Goal: Use online tool/utility: Utilize a website feature to perform a specific function

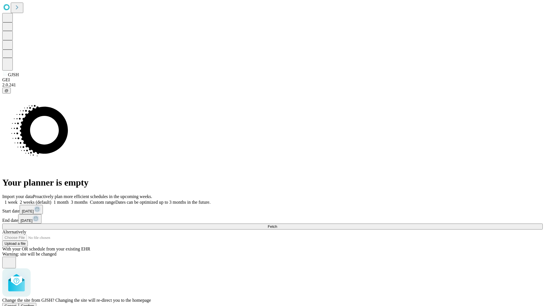
click at [34, 304] on span "Confirm" at bounding box center [27, 306] width 13 height 4
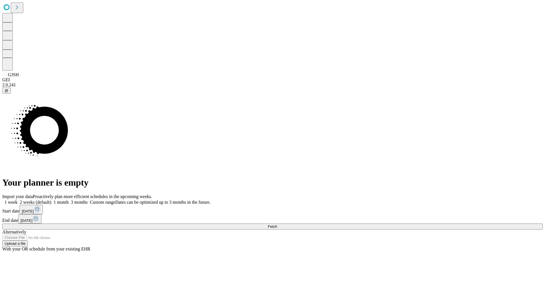
click at [18, 200] on label "1 week" at bounding box center [9, 202] width 15 height 5
click at [277, 225] on span "Fetch" at bounding box center [271, 227] width 9 height 4
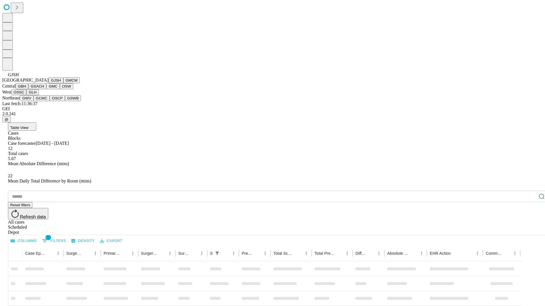
click at [63, 83] on button "GMCM" at bounding box center [71, 80] width 16 height 6
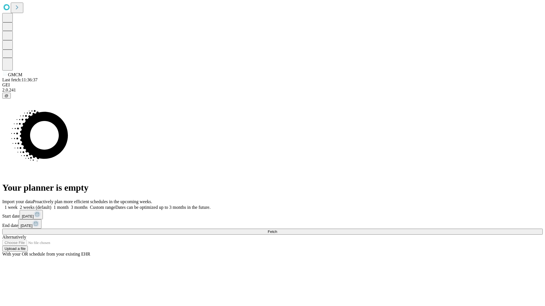
click at [18, 205] on label "1 week" at bounding box center [9, 207] width 15 height 5
click at [277, 230] on span "Fetch" at bounding box center [271, 232] width 9 height 4
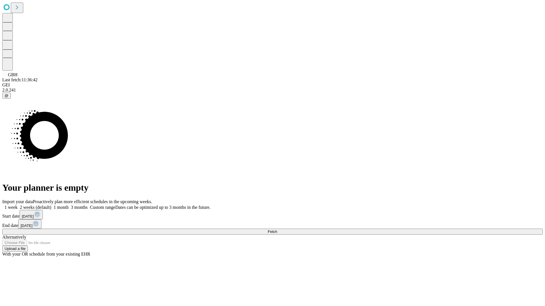
click at [18, 205] on label "1 week" at bounding box center [9, 207] width 15 height 5
click at [277, 230] on span "Fetch" at bounding box center [271, 232] width 9 height 4
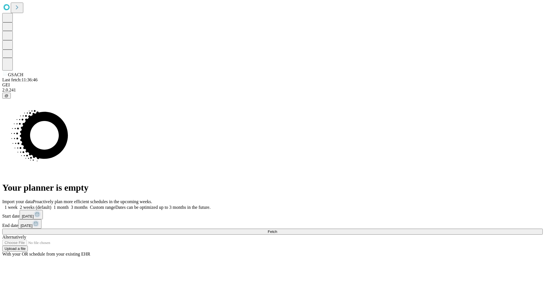
click at [277, 230] on span "Fetch" at bounding box center [271, 232] width 9 height 4
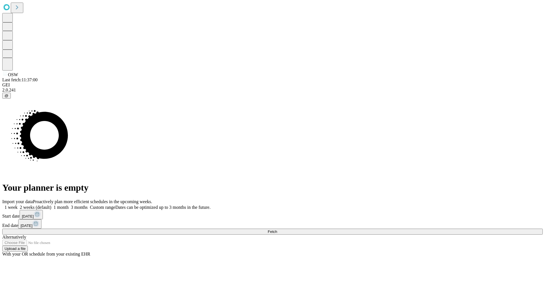
click at [277, 230] on span "Fetch" at bounding box center [271, 232] width 9 height 4
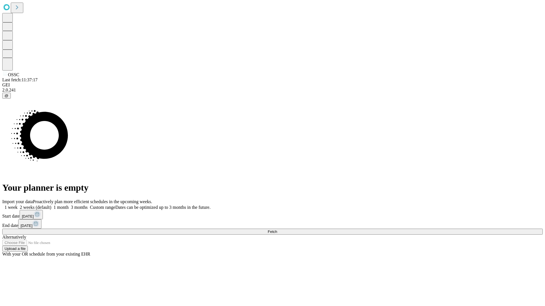
click at [18, 205] on label "1 week" at bounding box center [9, 207] width 15 height 5
click at [277, 230] on span "Fetch" at bounding box center [271, 232] width 9 height 4
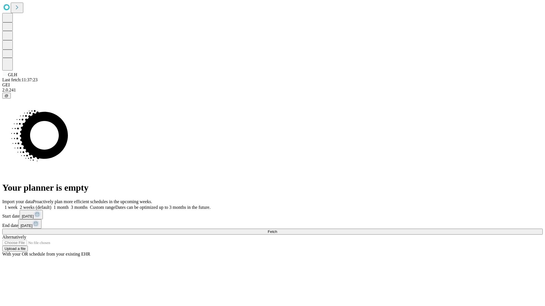
click at [277, 230] on span "Fetch" at bounding box center [271, 232] width 9 height 4
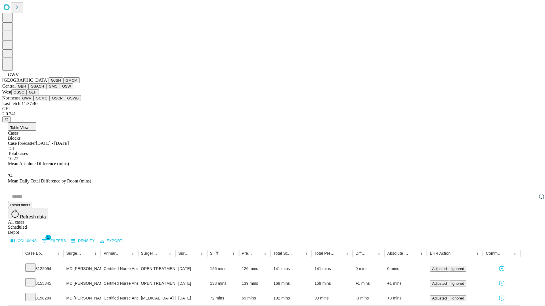
click at [44, 101] on button "GCMC" at bounding box center [41, 98] width 16 height 6
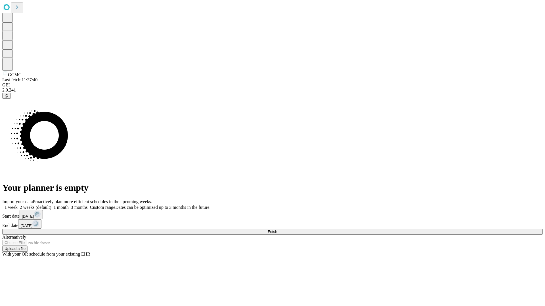
click at [18, 205] on label "1 week" at bounding box center [9, 207] width 15 height 5
click at [277, 230] on span "Fetch" at bounding box center [271, 232] width 9 height 4
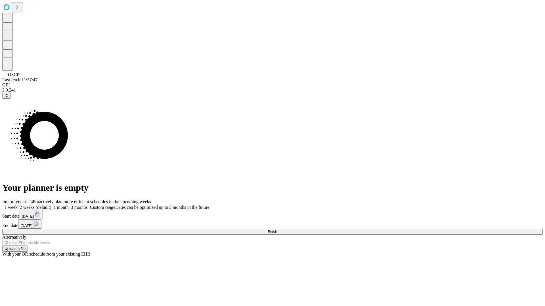
click at [18, 205] on label "1 week" at bounding box center [9, 207] width 15 height 5
click at [277, 230] on span "Fetch" at bounding box center [271, 232] width 9 height 4
